Goal: Navigation & Orientation: Understand site structure

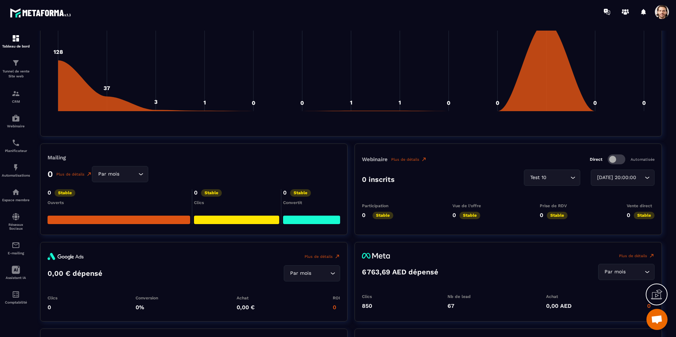
scroll to position [603, 0]
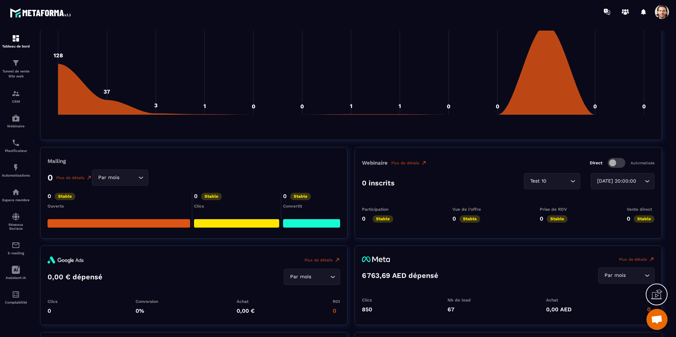
click at [616, 182] on div "[DATE] 20:00:00" at bounding box center [619, 182] width 49 height 8
click at [546, 183] on div "Test 10" at bounding box center [556, 182] width 42 height 8
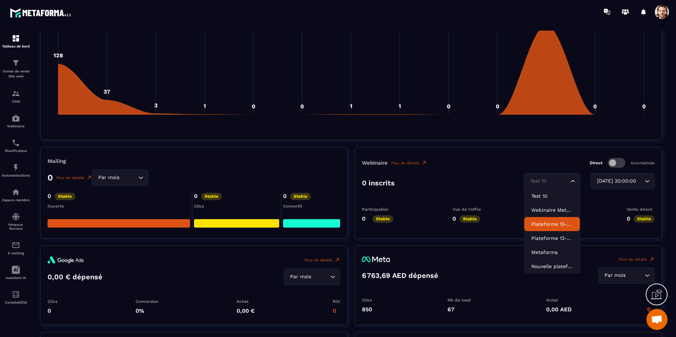
click at [550, 226] on p "Plateforme 13-en-1-" at bounding box center [553, 224] width 42 height 7
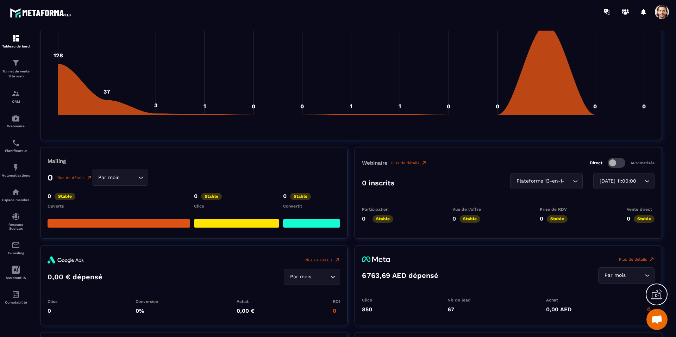
click at [618, 185] on div "[DATE] 11:00:00" at bounding box center [620, 182] width 46 height 8
click at [533, 183] on div "Plateforme 13-en-1-" at bounding box center [548, 182] width 58 height 8
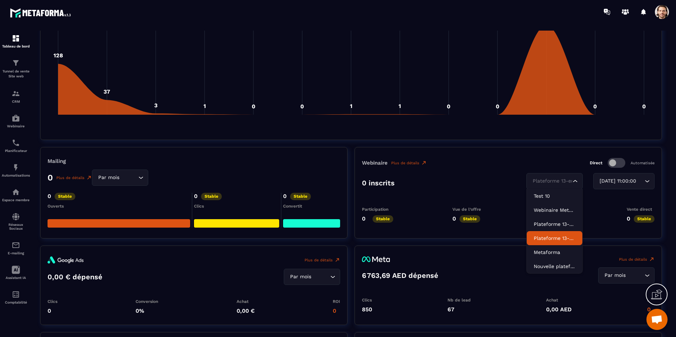
drag, startPoint x: 547, startPoint y: 237, endPoint x: 557, endPoint y: 226, distance: 15.0
click at [547, 237] on p "Plateforme 13-en-1 ancien" at bounding box center [555, 238] width 42 height 7
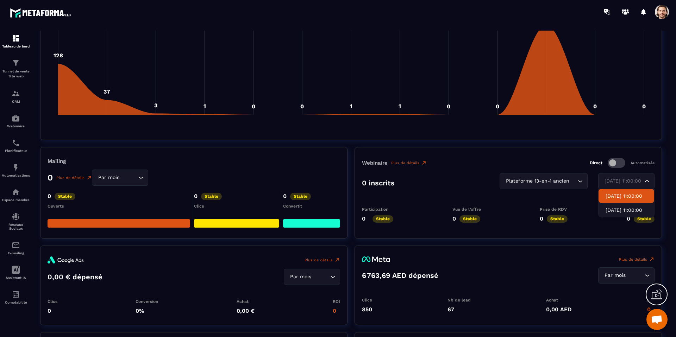
click at [605, 185] on div "[DATE] 11:00:00" at bounding box center [623, 182] width 42 height 8
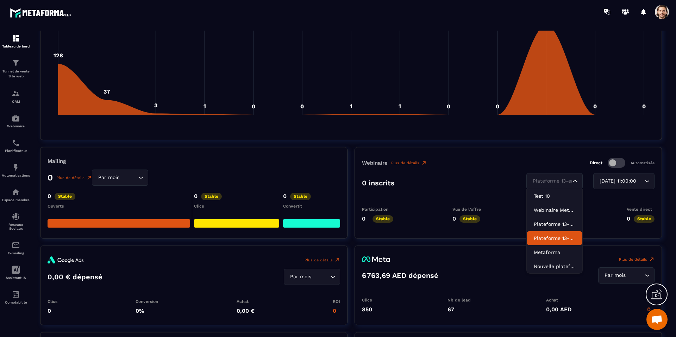
click at [555, 174] on div "Plateforme 13-en-1 ancien Loading..." at bounding box center [555, 181] width 56 height 16
click at [548, 254] on p "Metaforma" at bounding box center [555, 252] width 42 height 7
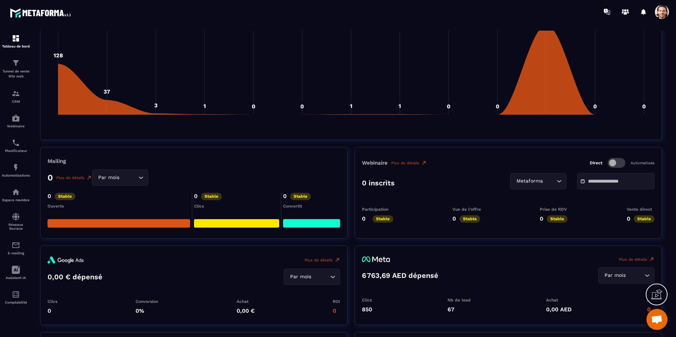
click at [623, 180] on input "text" at bounding box center [612, 181] width 49 height 5
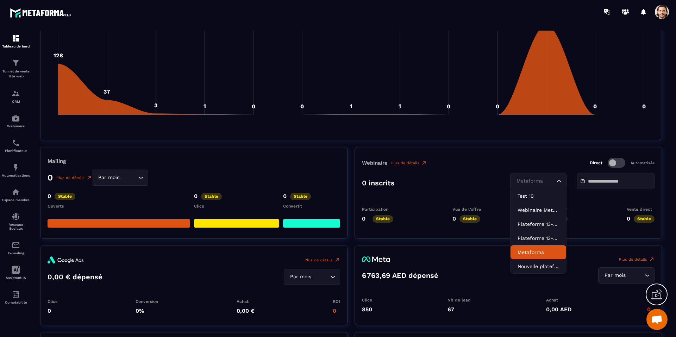
click at [560, 182] on icon "Search for option" at bounding box center [559, 181] width 7 height 7
click at [554, 265] on p "Nouvelle plateforme 13-en-1" at bounding box center [539, 266] width 42 height 7
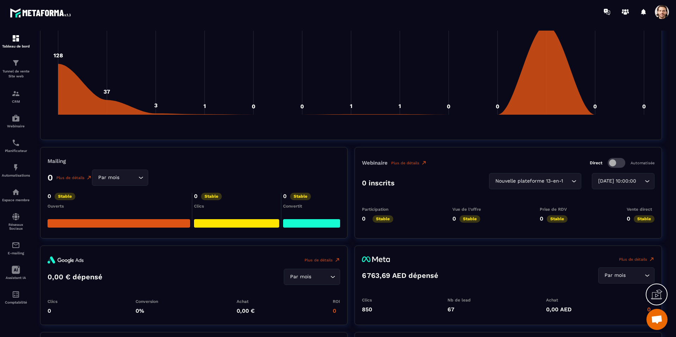
click at [617, 185] on div "[DATE] 10:00:00" at bounding box center [620, 182] width 48 height 8
click at [549, 179] on div "Nouvelle plateforme 13-en-1" at bounding box center [537, 182] width 77 height 8
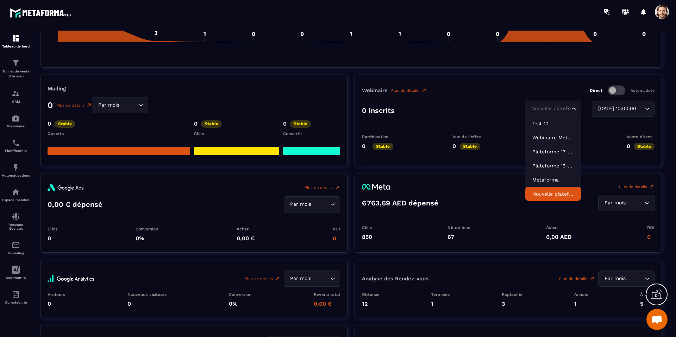
scroll to position [664, 0]
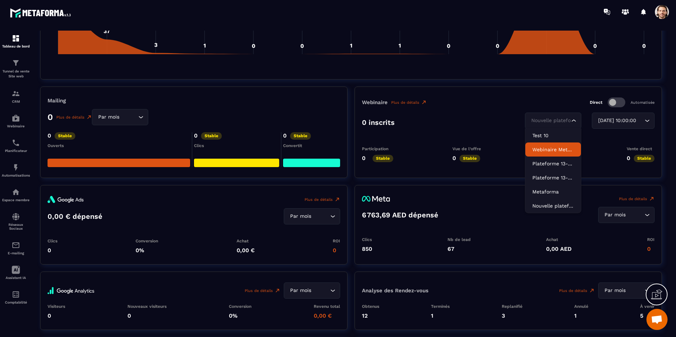
click at [549, 155] on li "Webinaire Metaforma Plateforme 13-en-1" at bounding box center [554, 150] width 56 height 14
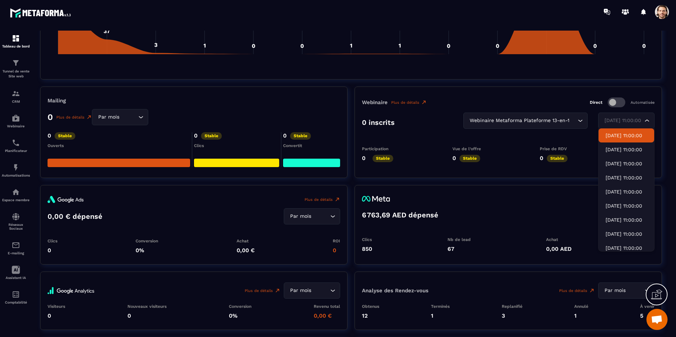
click at [642, 119] on input "Search for option" at bounding box center [623, 121] width 40 height 8
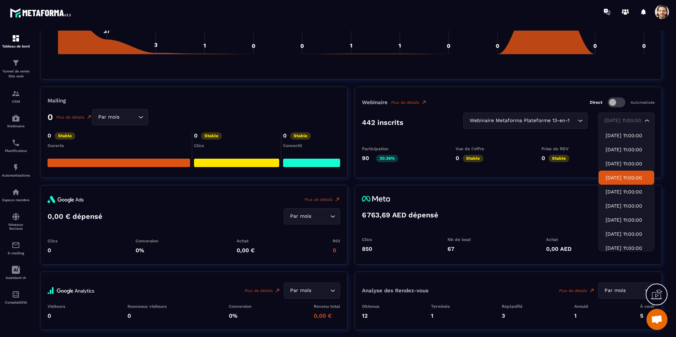
click at [633, 182] on li "[DATE] 11:00:00" at bounding box center [627, 178] width 56 height 14
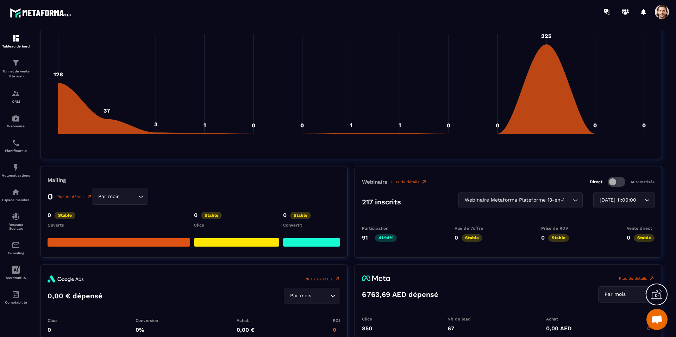
scroll to position [583, 0]
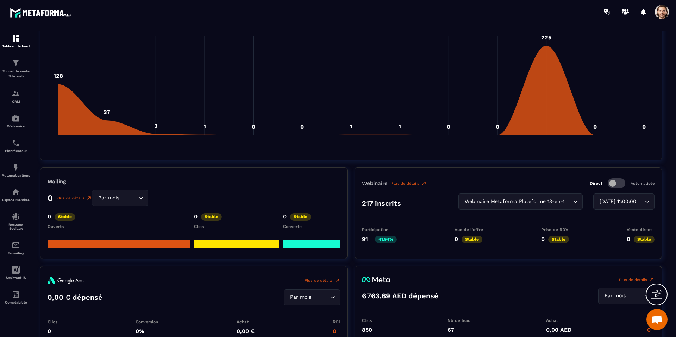
drag, startPoint x: 625, startPoint y: 210, endPoint x: 623, endPoint y: 200, distance: 10.1
click at [624, 206] on div "217 inscrits Webinaire Metaforma Plateforme 13-en-1 Loading... [DATE] 11:00:00 …" at bounding box center [508, 204] width 293 height 20
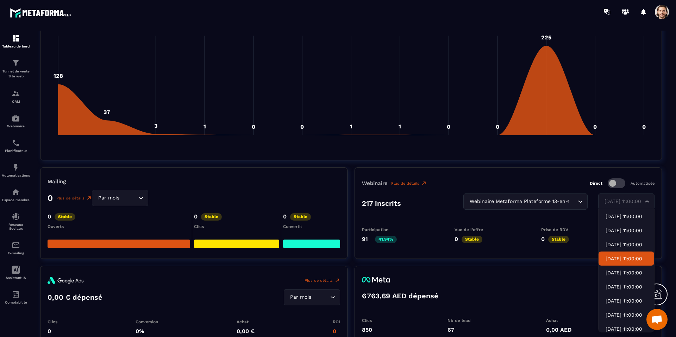
click at [623, 200] on div "[DATE] 11:00:00" at bounding box center [623, 202] width 42 height 8
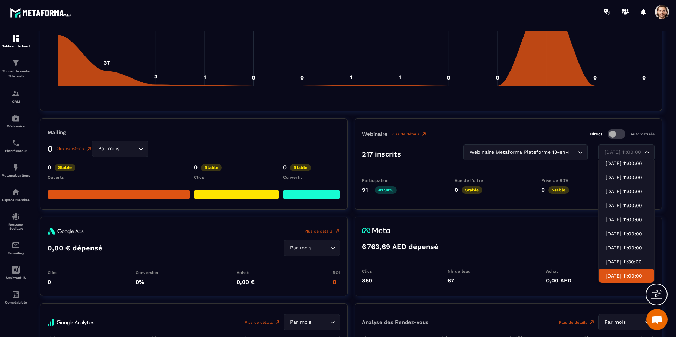
scroll to position [637, 0]
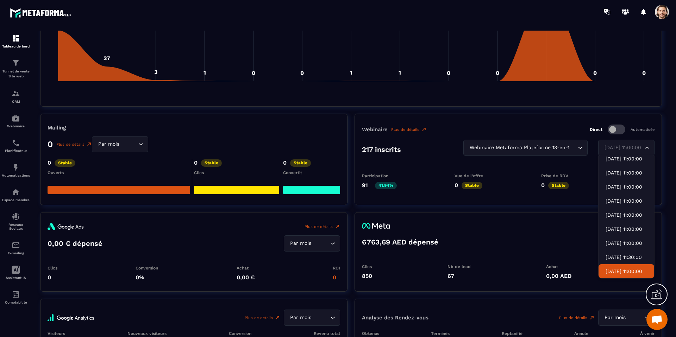
click at [625, 272] on p "[DATE] 11:00:00" at bounding box center [627, 271] width 42 height 7
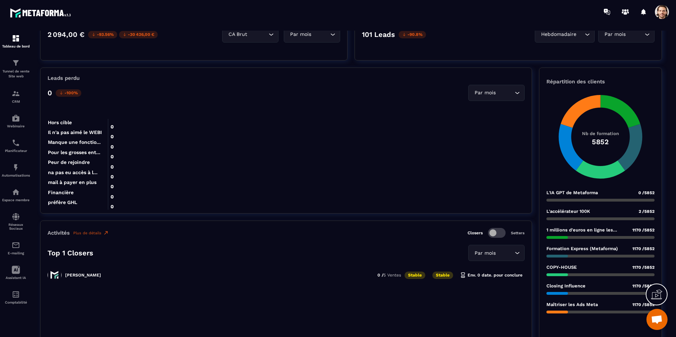
scroll to position [0, 0]
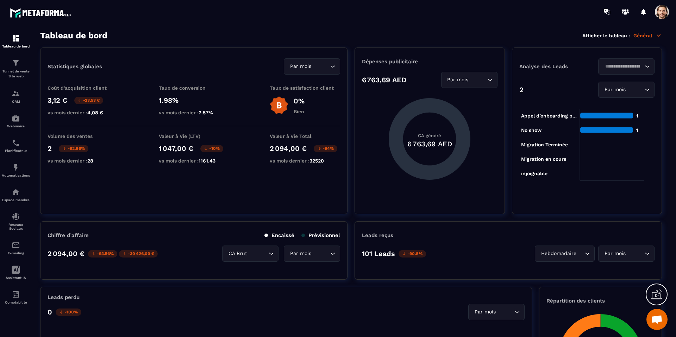
click at [641, 37] on p "Général" at bounding box center [648, 35] width 29 height 6
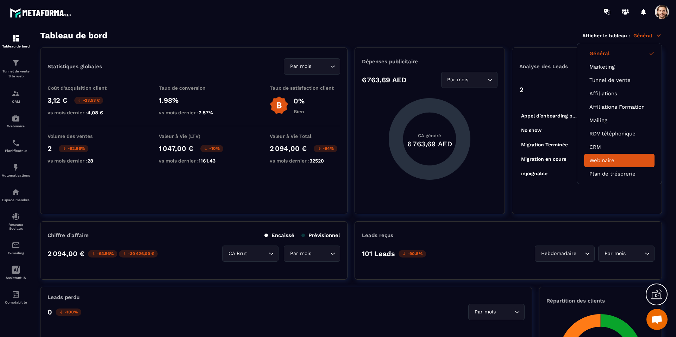
click at [614, 159] on link "Webinaire" at bounding box center [620, 160] width 60 height 6
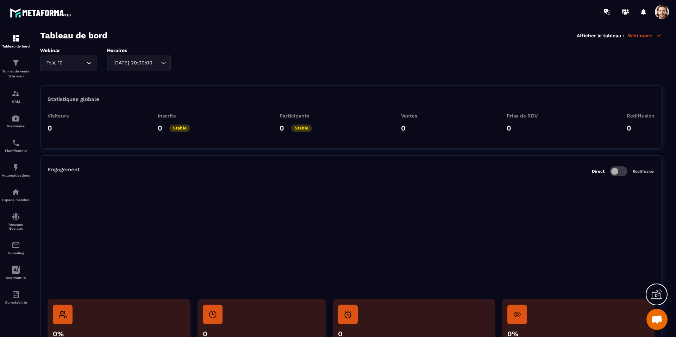
click at [82, 61] on input "Search for option" at bounding box center [74, 63] width 21 height 8
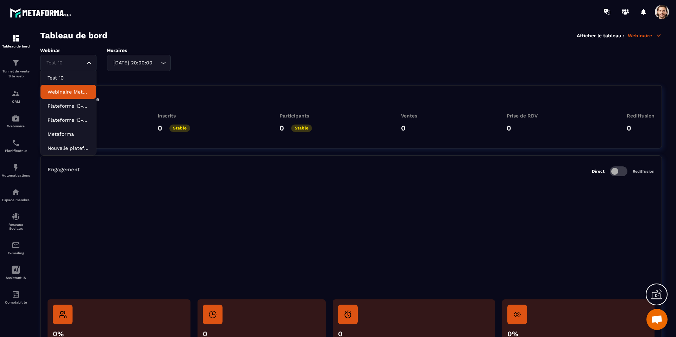
click at [77, 97] on li "Webinaire Metaforma Plateforme 13-en-1" at bounding box center [69, 92] width 56 height 14
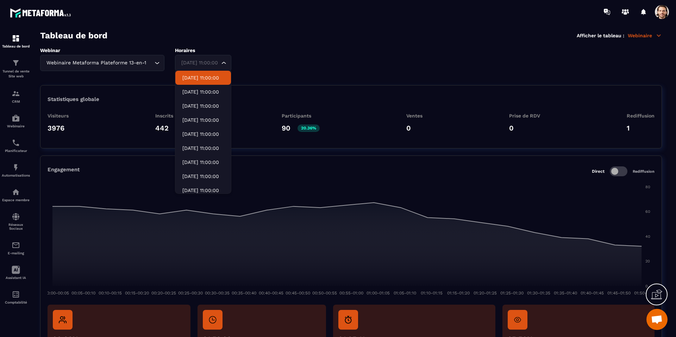
click at [199, 66] on div "[DATE] 11:00:00" at bounding box center [200, 63] width 42 height 8
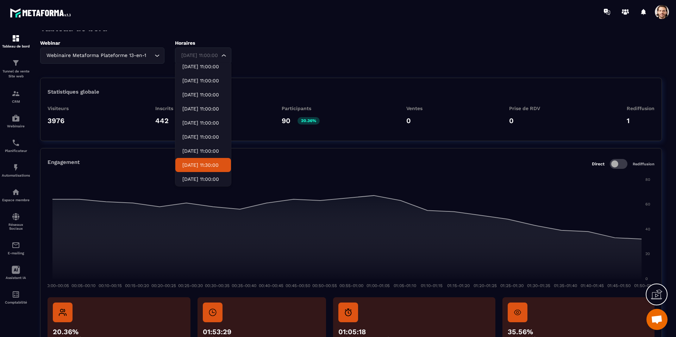
scroll to position [8, 0]
click at [205, 181] on p "[DATE] 11:00:00" at bounding box center [203, 178] width 42 height 7
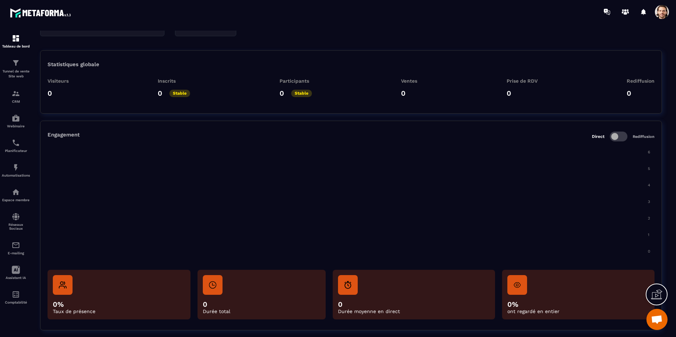
scroll to position [0, 0]
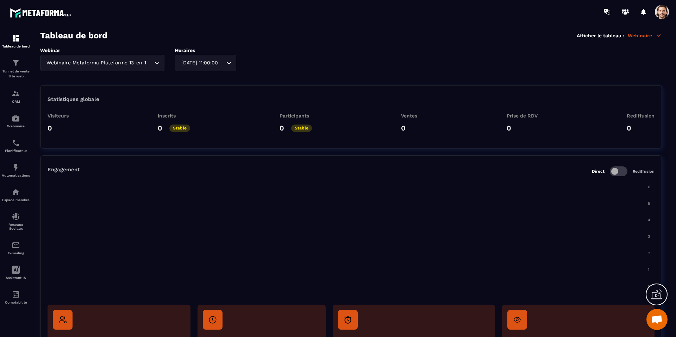
click at [640, 36] on p "Webinaire" at bounding box center [645, 35] width 34 height 6
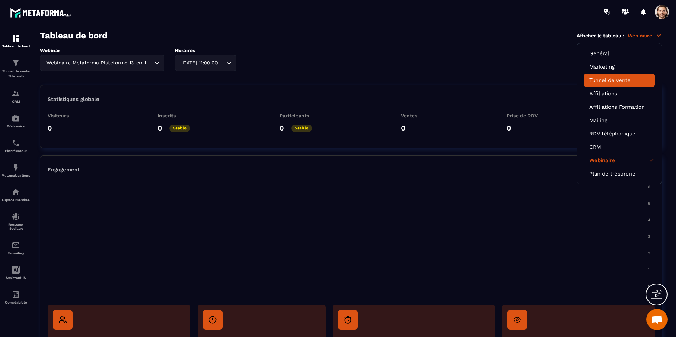
click at [603, 80] on link "Tunnel de vente" at bounding box center [620, 80] width 60 height 6
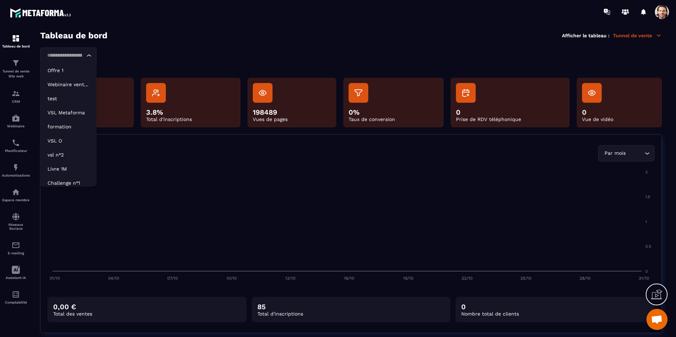
click at [46, 58] on input "Search for option" at bounding box center [65, 56] width 40 height 8
click at [77, 84] on p "Webinaire vente Metaforma" at bounding box center [69, 84] width 42 height 7
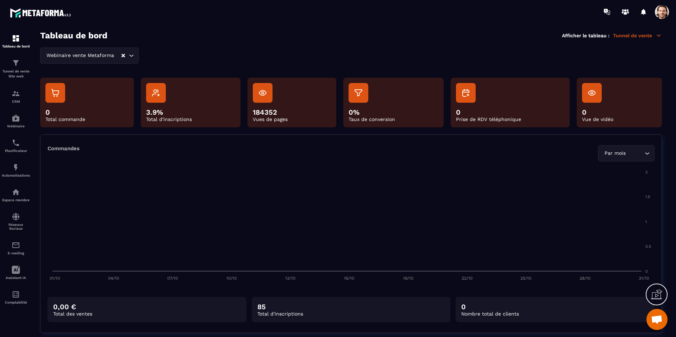
click at [102, 55] on div "Webinaire vente Metaforma Loading..." at bounding box center [351, 56] width 622 height 16
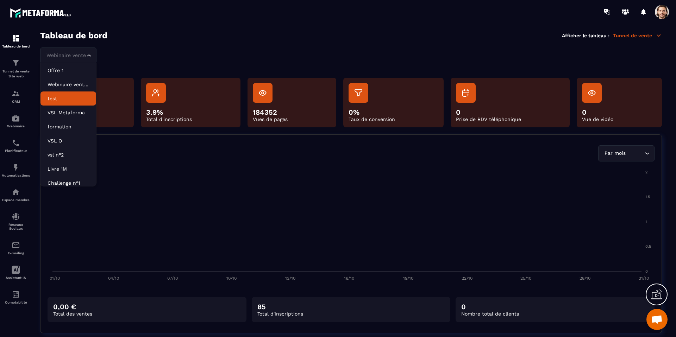
click at [80, 100] on p "test" at bounding box center [69, 98] width 42 height 7
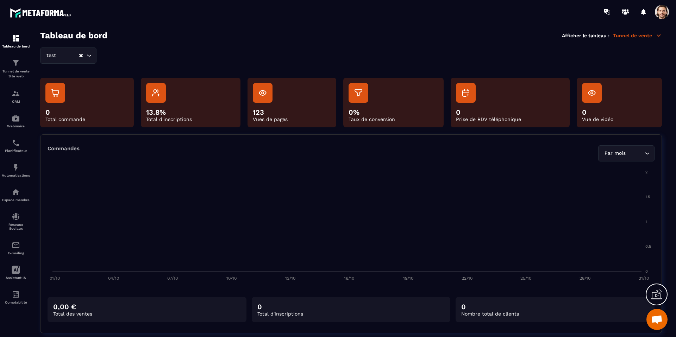
click at [70, 56] on input "Search for option" at bounding box center [67, 56] width 21 height 8
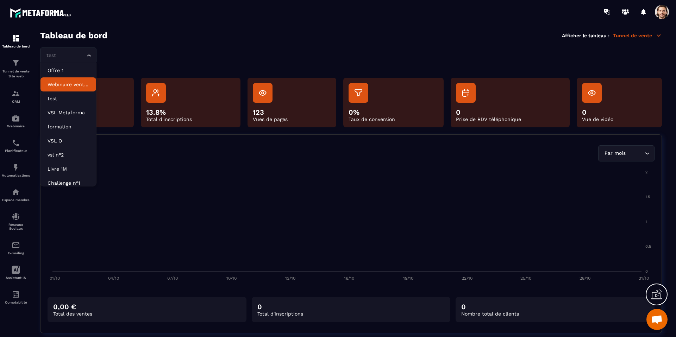
click at [72, 85] on p "Webinaire vente Metaforma" at bounding box center [69, 84] width 42 height 7
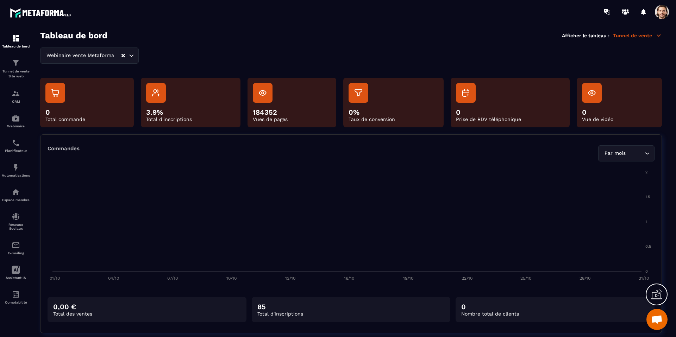
click at [641, 36] on p "Tunnel de vente" at bounding box center [637, 35] width 49 height 6
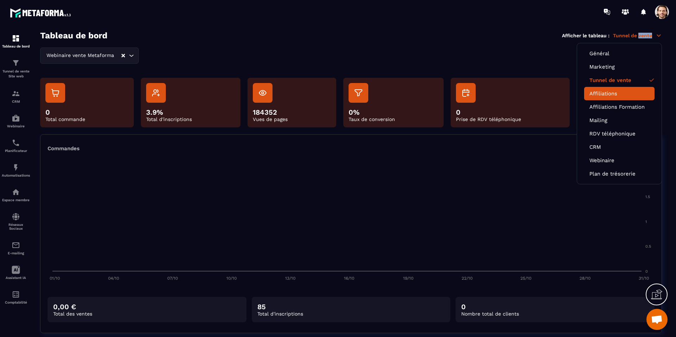
click at [619, 92] on link "Affiliations" at bounding box center [620, 94] width 60 height 6
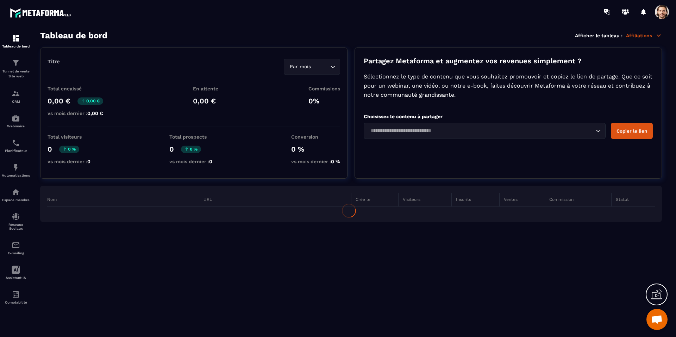
click at [639, 39] on div "Tableau de bord Afficher le tableau : Affiliations" at bounding box center [351, 36] width 622 height 10
click at [641, 37] on p "Affiliations" at bounding box center [644, 35] width 36 height 6
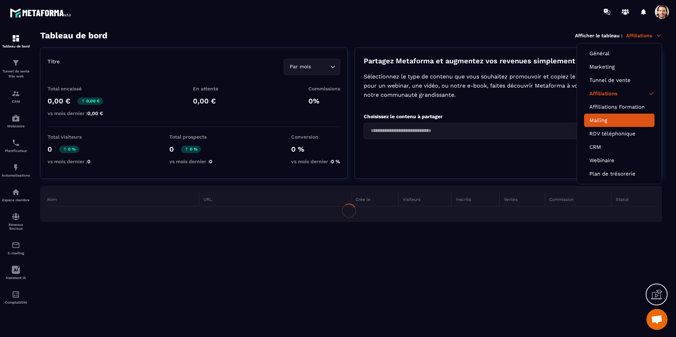
click at [617, 120] on link "Mailing" at bounding box center [620, 120] width 60 height 6
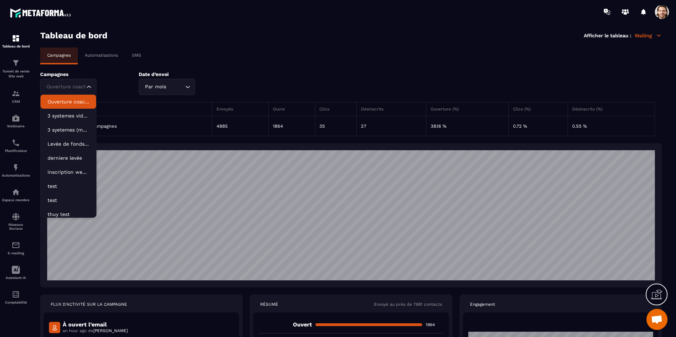
click at [99, 84] on div "Ouverture coaching (mail 1) Loading... Ouverture coaching (mail 1) 3 systemes v…" at bounding box center [84, 87] width 88 height 16
click at [107, 53] on p "Automatisations" at bounding box center [101, 55] width 33 height 5
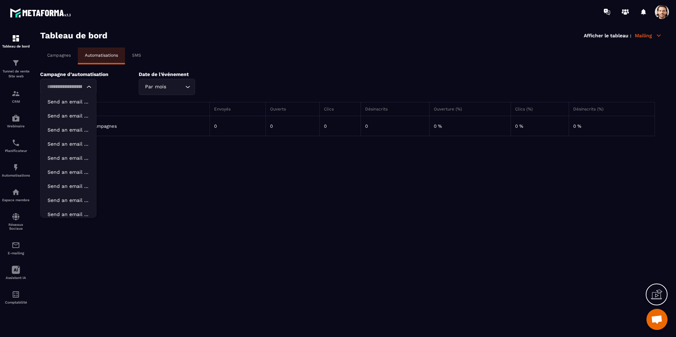
click at [83, 88] on input "Search for option" at bounding box center [65, 87] width 40 height 8
click at [89, 55] on p "Automatisations" at bounding box center [101, 55] width 33 height 5
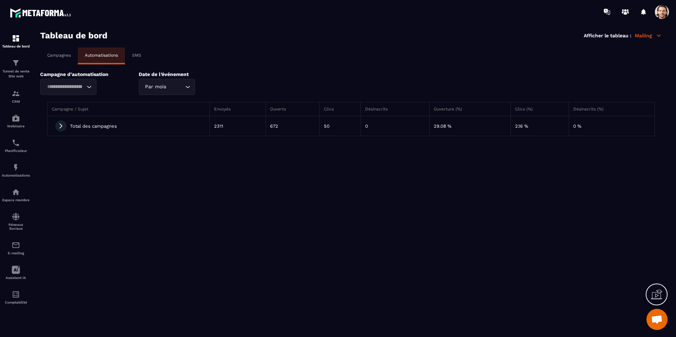
click at [134, 57] on p "SMS" at bounding box center [136, 55] width 9 height 5
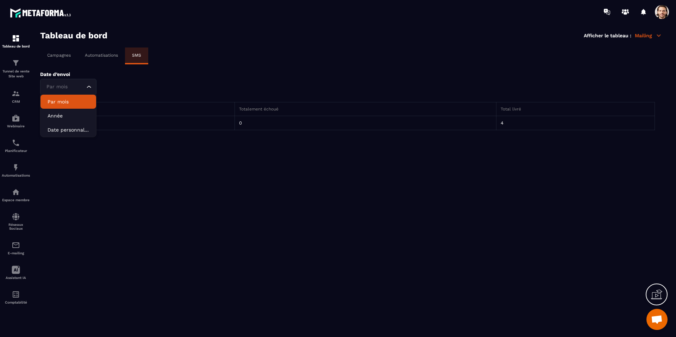
click at [81, 80] on div "Par mois Loading..." at bounding box center [68, 87] width 56 height 16
click at [106, 56] on p "Automatisations" at bounding box center [101, 55] width 33 height 5
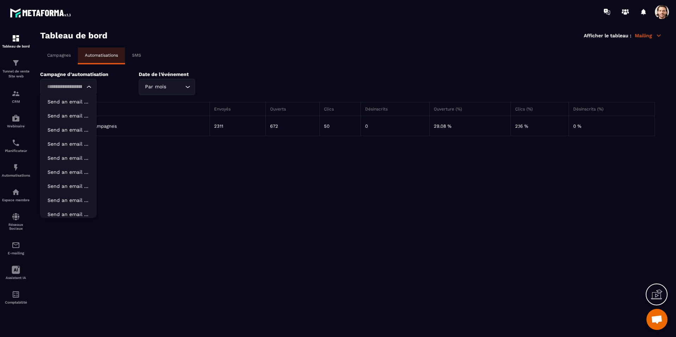
click at [79, 88] on input "Search for option" at bounding box center [65, 87] width 40 height 8
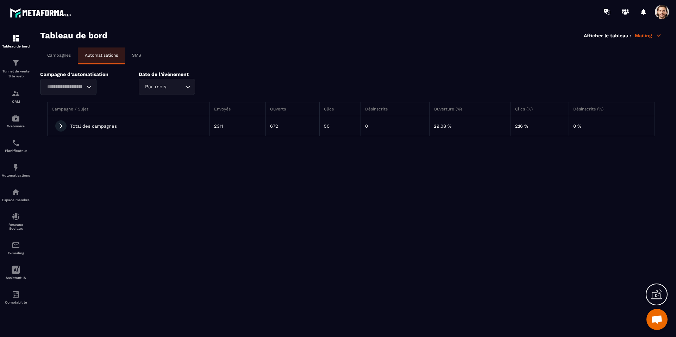
click at [646, 33] on p "Mailing" at bounding box center [648, 35] width 27 height 6
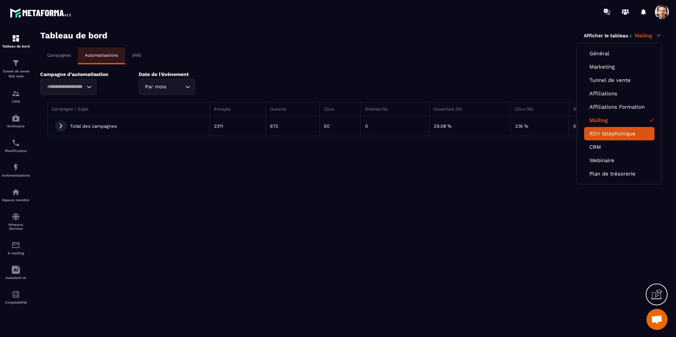
click at [617, 132] on link "RDV téléphonique" at bounding box center [620, 134] width 60 height 6
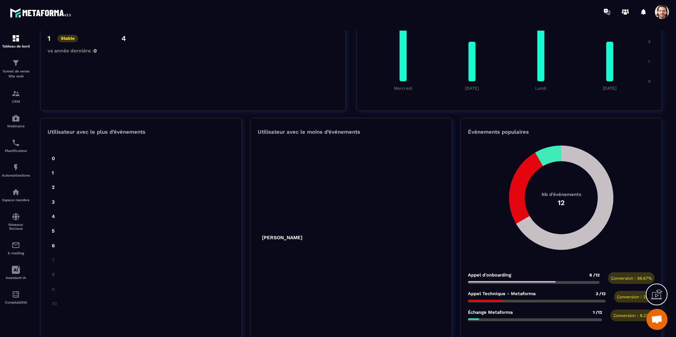
scroll to position [241, 0]
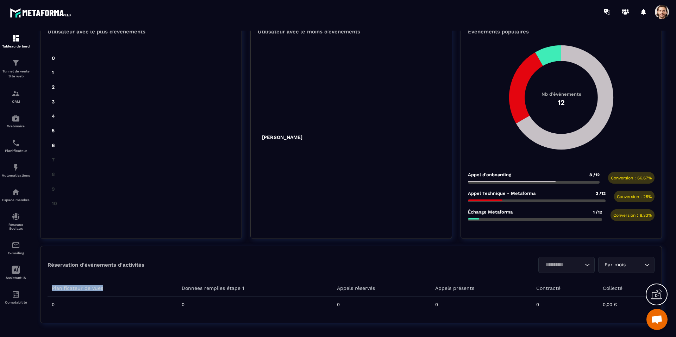
drag, startPoint x: 52, startPoint y: 287, endPoint x: 138, endPoint y: 285, distance: 86.7
click at [126, 290] on th "Planificateur de vues" at bounding box center [113, 288] width 130 height 17
copy th "Planificateur de vues"
drag, startPoint x: 179, startPoint y: 288, endPoint x: 253, endPoint y: 289, distance: 73.6
click at [252, 289] on th "Données remplies étape 1" at bounding box center [255, 288] width 155 height 17
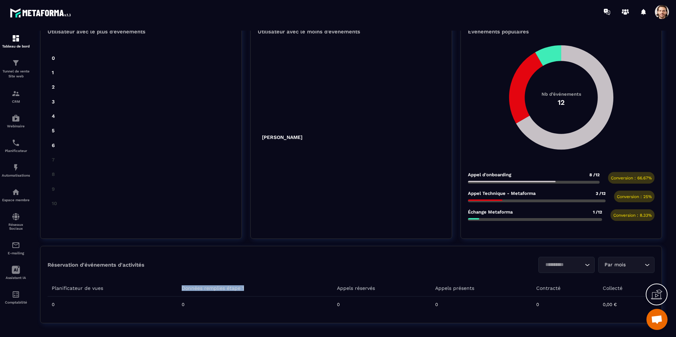
copy th "Données remplies étape 1"
drag, startPoint x: 336, startPoint y: 289, endPoint x: 377, endPoint y: 287, distance: 41.3
click at [376, 287] on th "Appels réservés" at bounding box center [382, 288] width 99 height 17
copy th "Appels réservés"
drag, startPoint x: 477, startPoint y: 290, endPoint x: 436, endPoint y: 290, distance: 40.9
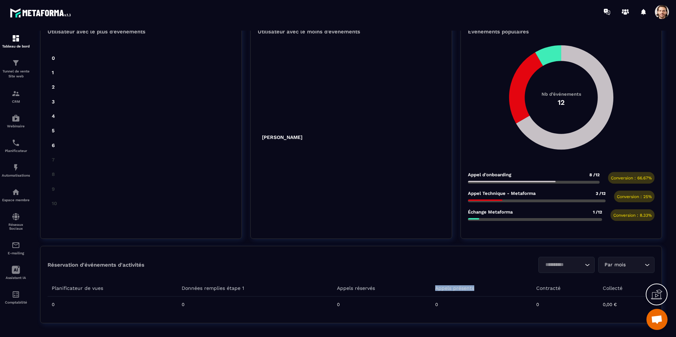
click at [435, 290] on th "Appels présents" at bounding box center [481, 288] width 101 height 17
copy th "Appels présents"
drag, startPoint x: 564, startPoint y: 289, endPoint x: 534, endPoint y: 291, distance: 30.0
click at [534, 291] on th "Contracté" at bounding box center [565, 288] width 67 height 17
copy th "Contracté"
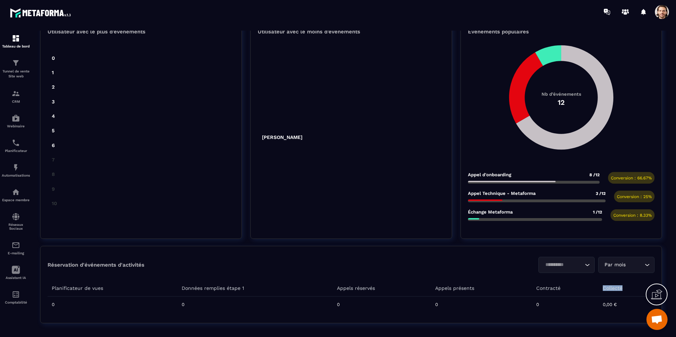
drag, startPoint x: 621, startPoint y: 288, endPoint x: 602, endPoint y: 288, distance: 18.7
click at [602, 288] on th "Collecté" at bounding box center [627, 288] width 56 height 17
copy th "Collecté"
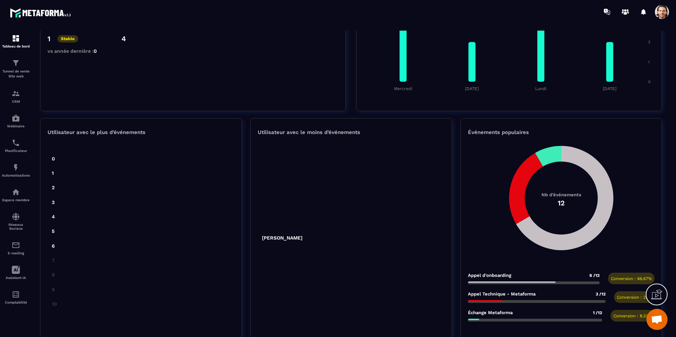
scroll to position [0, 0]
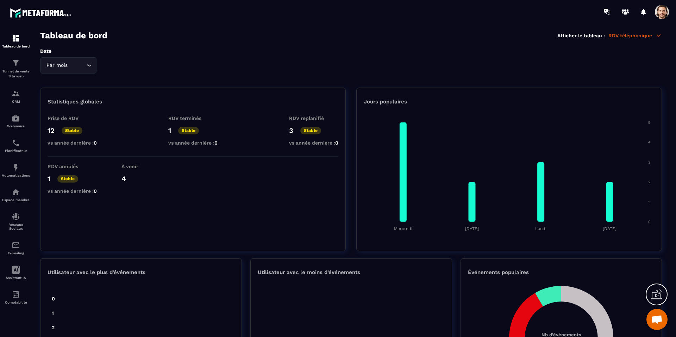
click at [647, 36] on p "RDV téléphonique" at bounding box center [636, 35] width 54 height 6
click at [646, 36] on p "RDV téléphonique" at bounding box center [636, 35] width 54 height 6
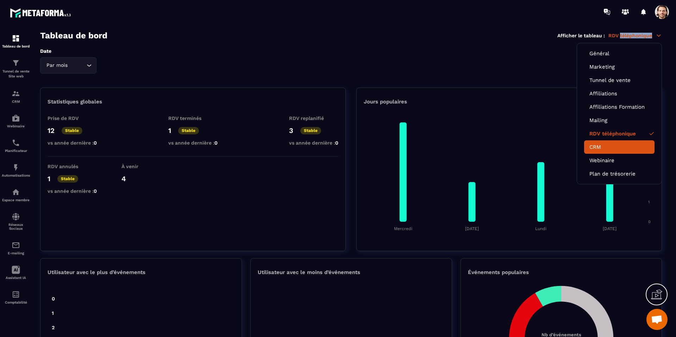
click at [622, 146] on link "CRM" at bounding box center [620, 147] width 60 height 6
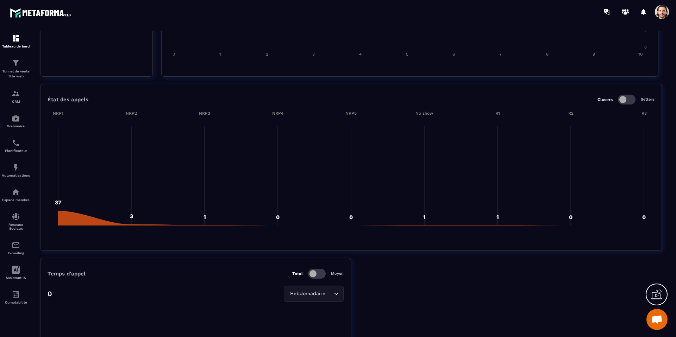
scroll to position [392, 0]
